Goal: Contribute content: Add original content to the website for others to see

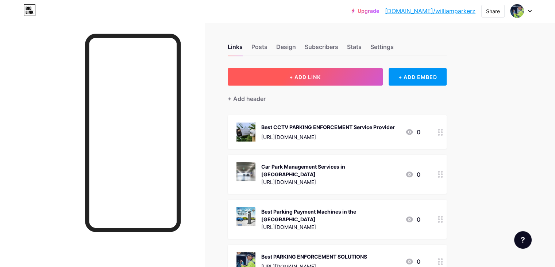
click at [357, 73] on button "+ ADD LINK" at bounding box center [305, 77] width 155 height 18
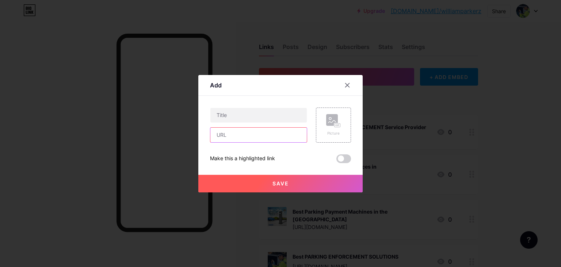
click at [237, 137] on input "text" at bounding box center [258, 134] width 96 height 15
paste input "[URL][DOMAIN_NAME]"
type input "[URL][DOMAIN_NAME]"
click at [251, 110] on input "text" at bounding box center [258, 115] width 96 height 15
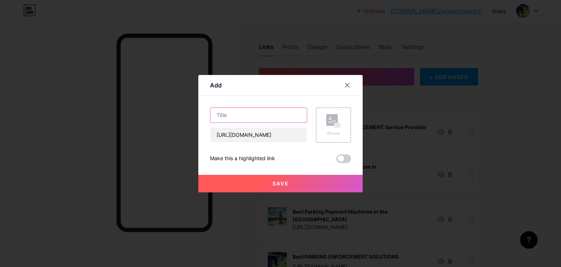
scroll to position [0, 0]
paste input "Pay and Display Machines in [GEOGRAPHIC_DATA]"
type input "Pay and Display Machines in [GEOGRAPHIC_DATA]"
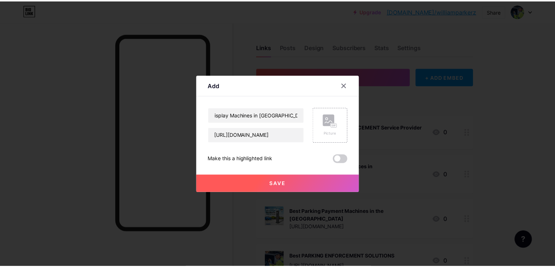
scroll to position [0, 0]
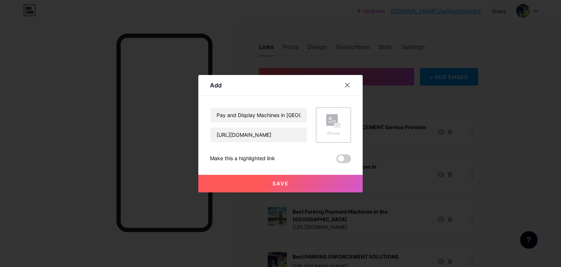
click at [337, 157] on span at bounding box center [343, 158] width 15 height 9
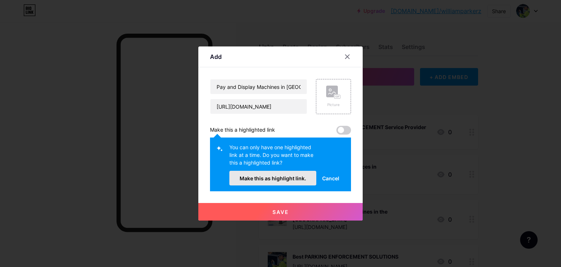
click at [280, 176] on span "Make this as highlight link." at bounding box center [273, 178] width 66 height 6
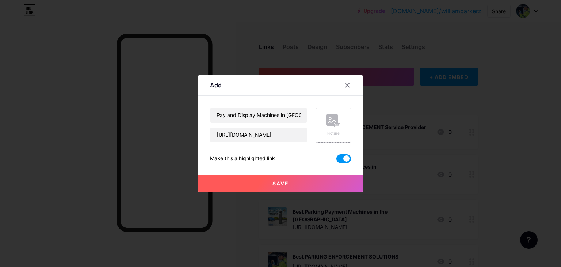
click at [324, 130] on div "Picture" at bounding box center [333, 124] width 35 height 35
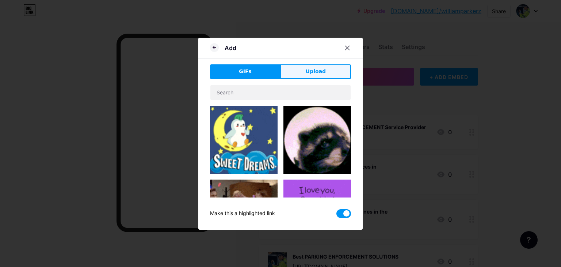
click at [301, 65] on button "Upload" at bounding box center [315, 71] width 70 height 15
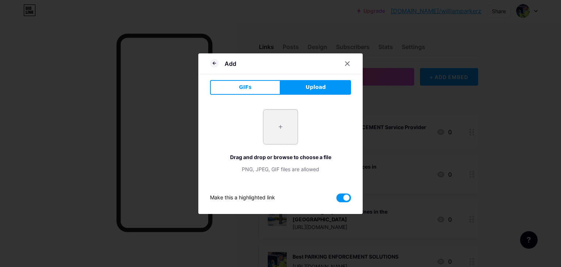
click at [282, 129] on input "file" at bounding box center [280, 127] width 34 height 34
type input "C:\fakepath\pay-and-display-jump.png"
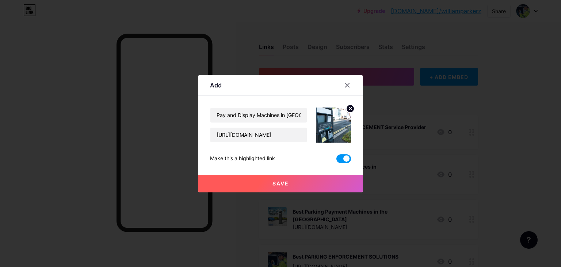
click at [285, 182] on span "Save" at bounding box center [280, 183] width 16 height 6
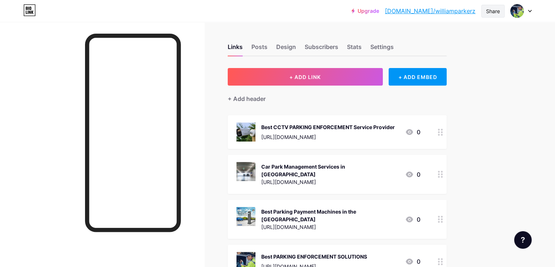
click at [497, 9] on div "Share" at bounding box center [493, 11] width 14 height 8
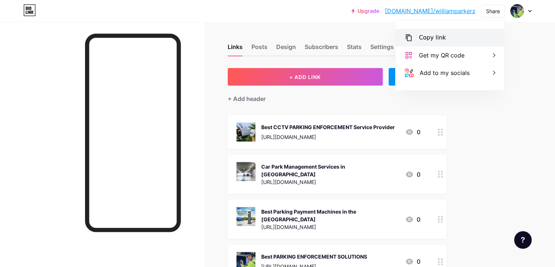
click at [471, 39] on div "Copy link" at bounding box center [450, 38] width 109 height 18
